Goal: Find specific page/section: Find specific page/section

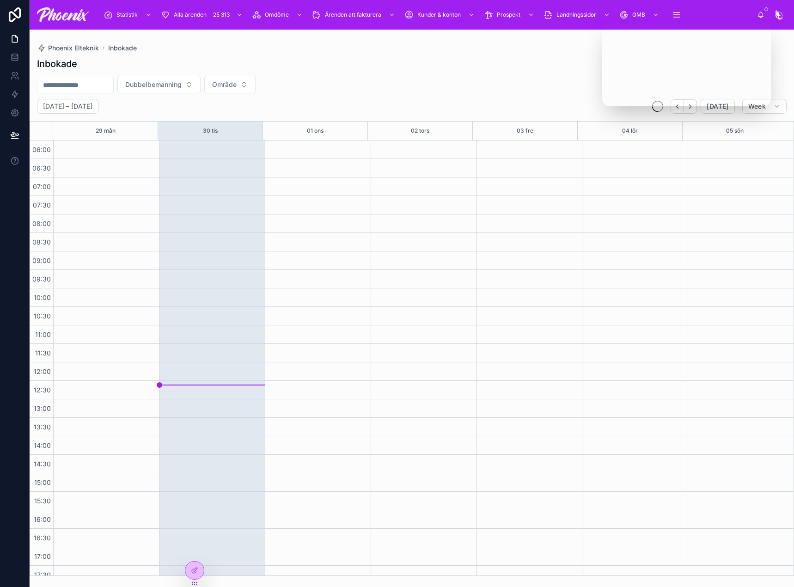
scroll to position [222, 0]
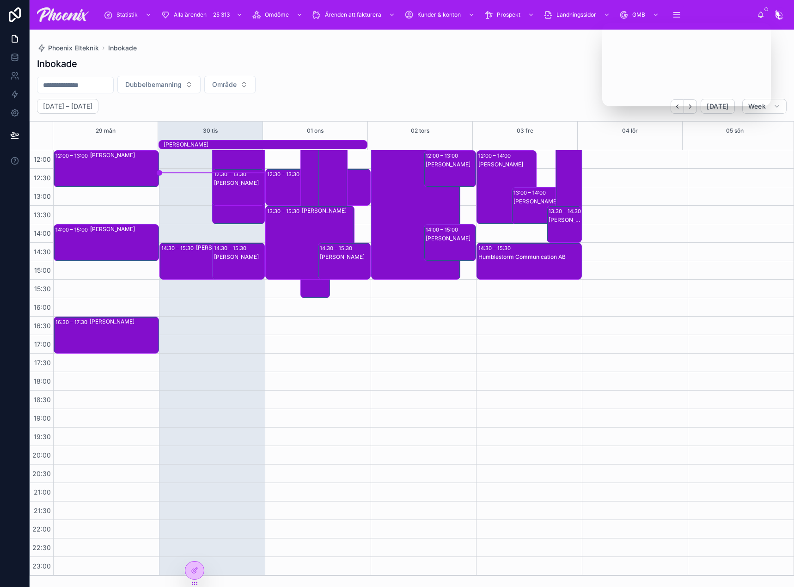
drag, startPoint x: 159, startPoint y: 77, endPoint x: 191, endPoint y: 63, distance: 35.0
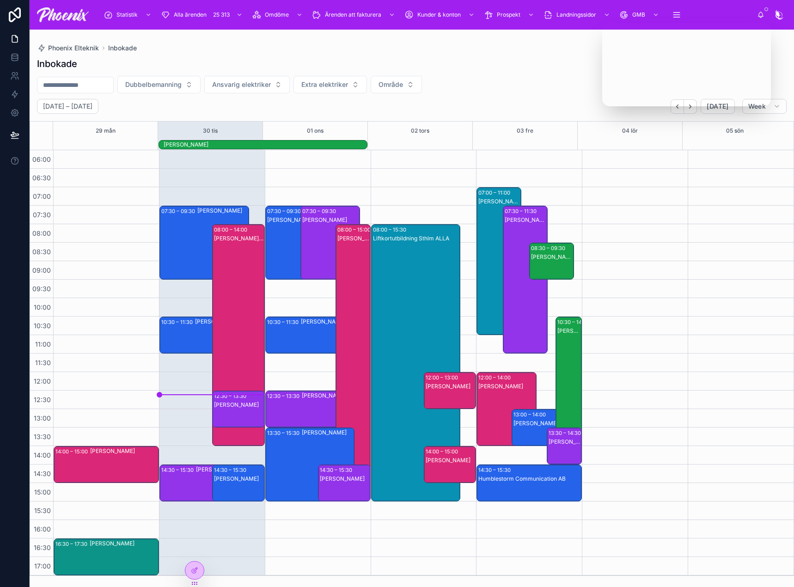
click at [240, 411] on div "[PERSON_NAME]" at bounding box center [239, 417] width 50 height 35
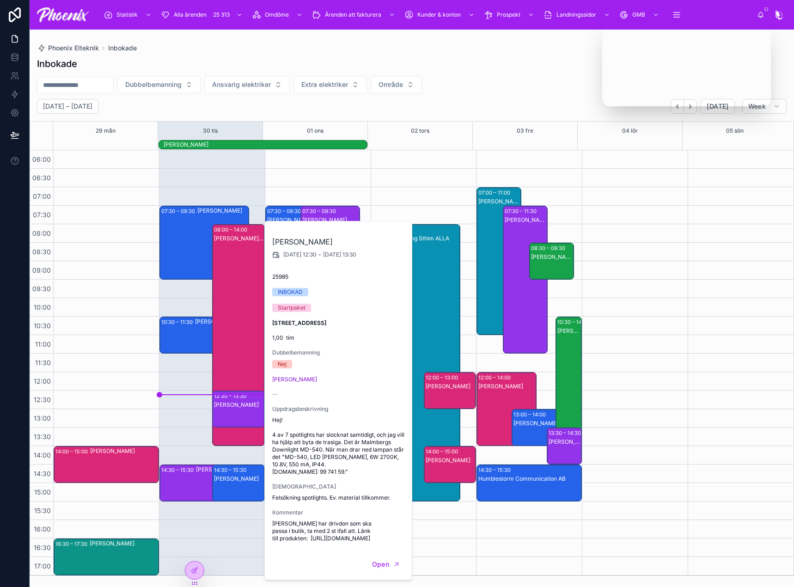
click at [231, 484] on div "[PERSON_NAME]" at bounding box center [239, 491] width 50 height 35
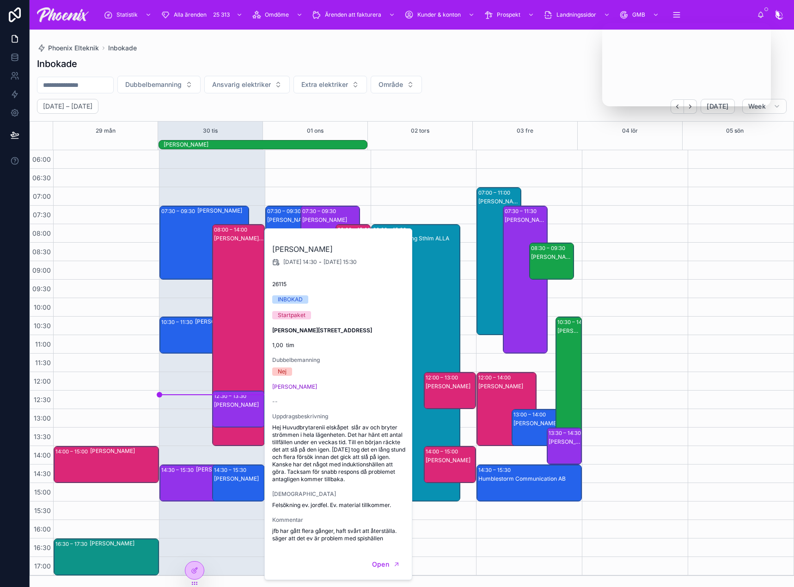
click at [189, 430] on div "07:30 – 09:30 [PERSON_NAME] 10:30 – 11:30 [PERSON_NAME] 08:00 – 14:00 [PERSON_N…" at bounding box center [212, 482] width 106 height 665
